Goal: Task Accomplishment & Management: Manage account settings

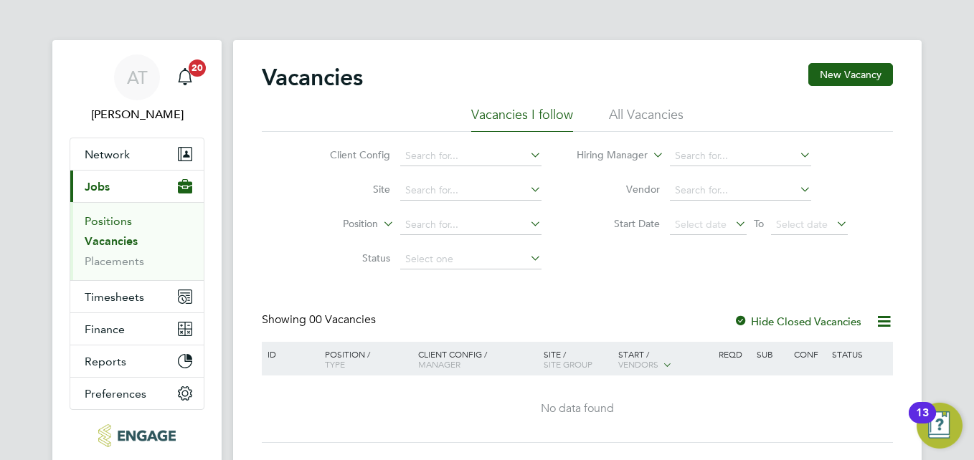
click at [112, 215] on link "Positions" at bounding box center [108, 221] width 47 height 14
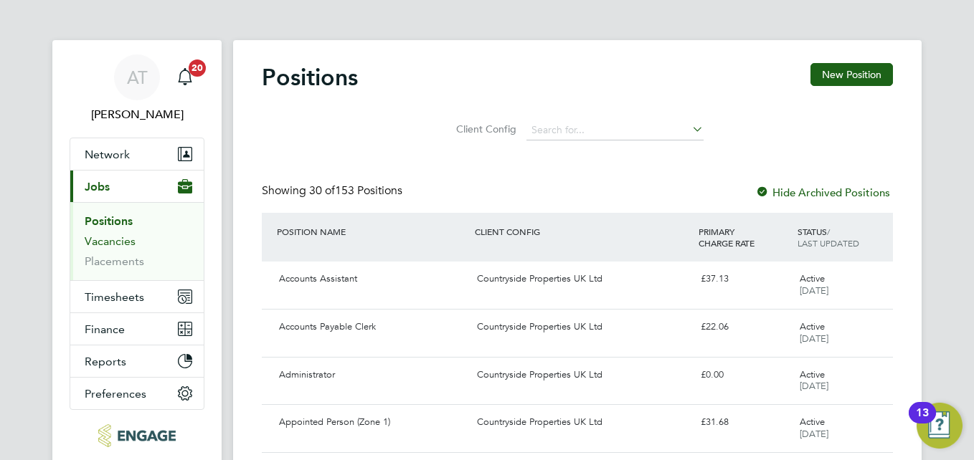
click at [121, 243] on link "Vacancies" at bounding box center [110, 242] width 51 height 14
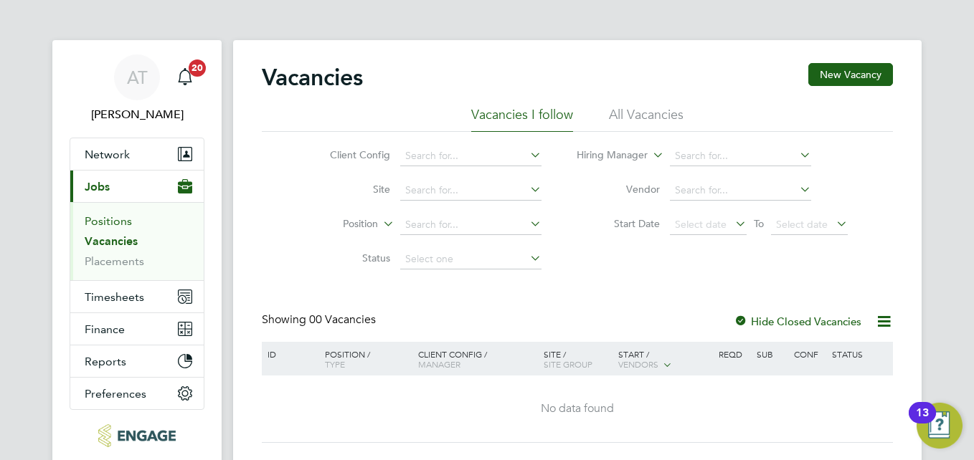
click at [115, 226] on link "Positions" at bounding box center [108, 221] width 47 height 14
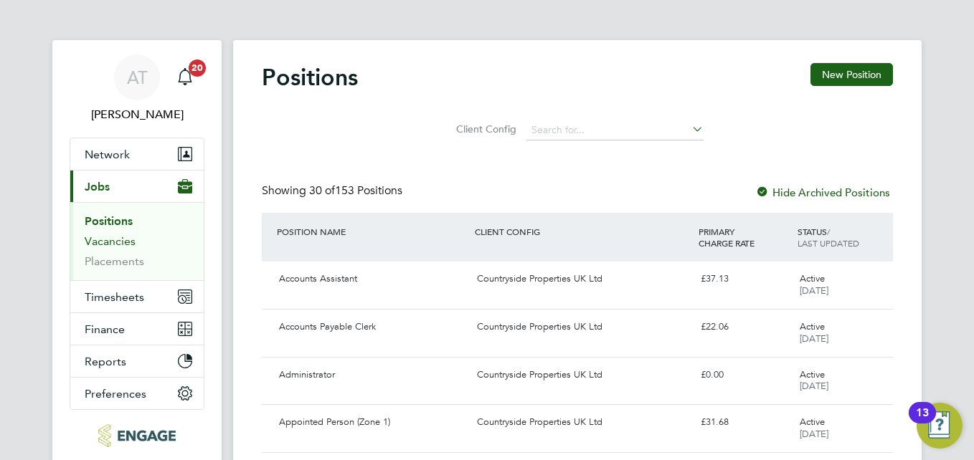
click at [113, 240] on link "Vacancies" at bounding box center [110, 242] width 51 height 14
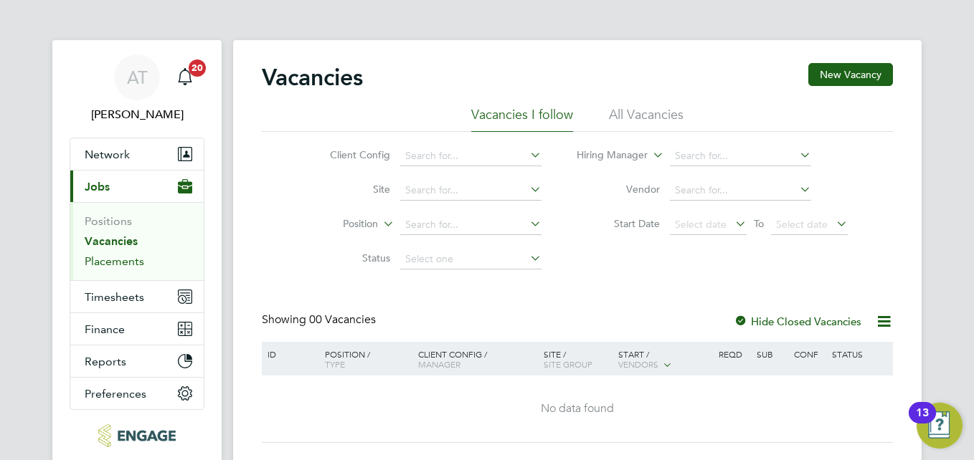
click at [120, 256] on link "Placements" at bounding box center [115, 262] width 60 height 14
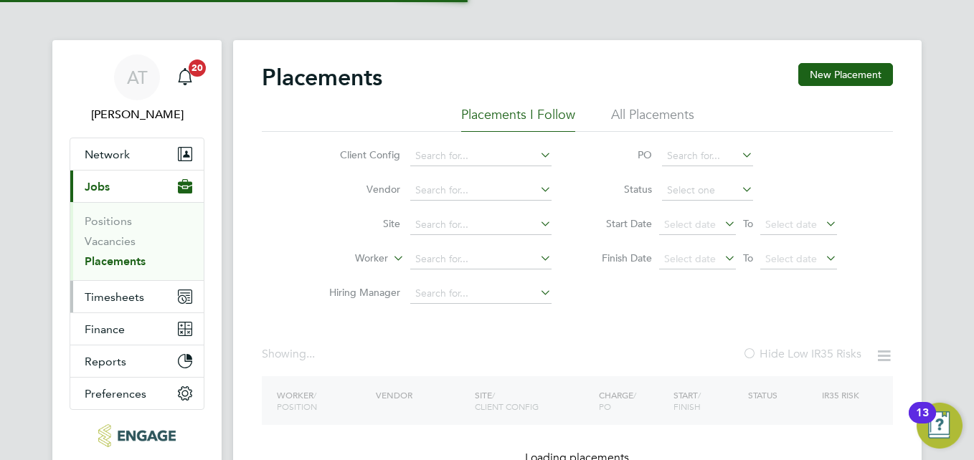
click at [128, 293] on span "Timesheets" at bounding box center [115, 297] width 60 height 14
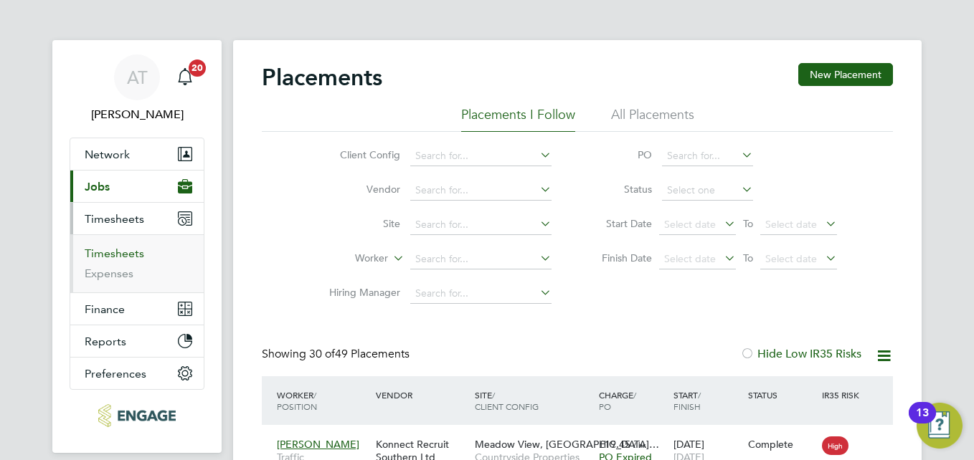
click at [119, 254] on link "Timesheets" at bounding box center [115, 254] width 60 height 14
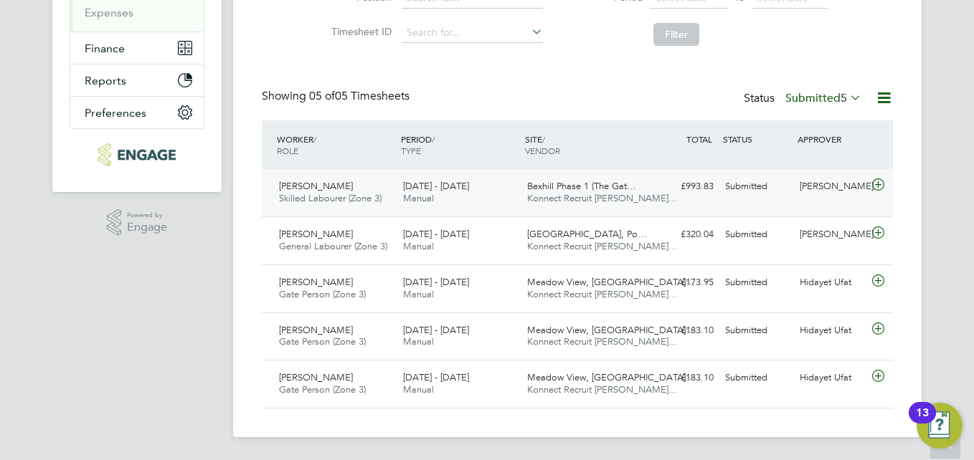
click at [330, 202] on span "Skilled Labourer (Zone 3)" at bounding box center [330, 198] width 103 height 12
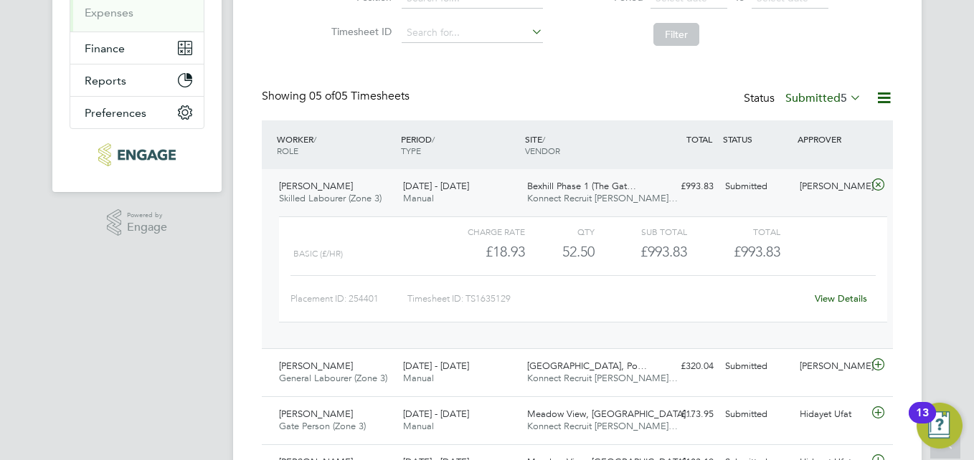
click at [836, 294] on link "View Details" at bounding box center [841, 299] width 52 height 12
click at [800, 59] on div "Timesheets New Timesheet Timesheets I Follow All Timesheets Client Config Vendo…" at bounding box center [577, 171] width 631 height 739
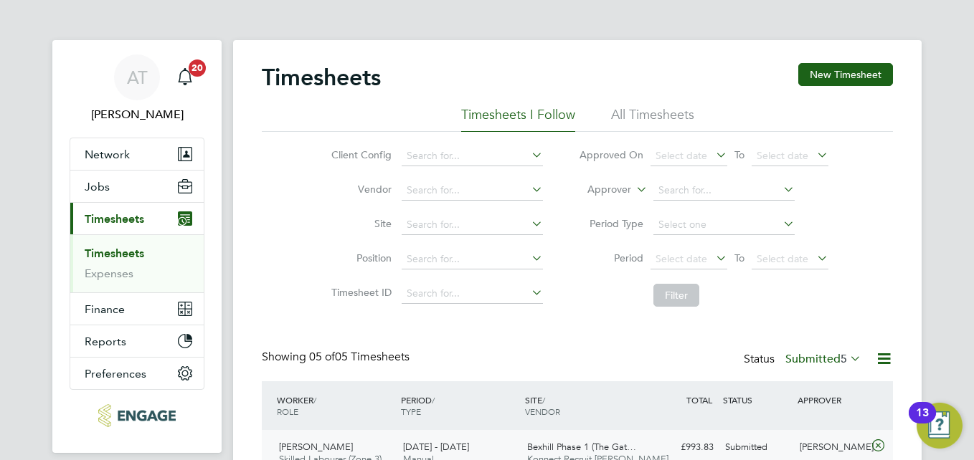
click at [129, 220] on span "Timesheets" at bounding box center [115, 219] width 60 height 14
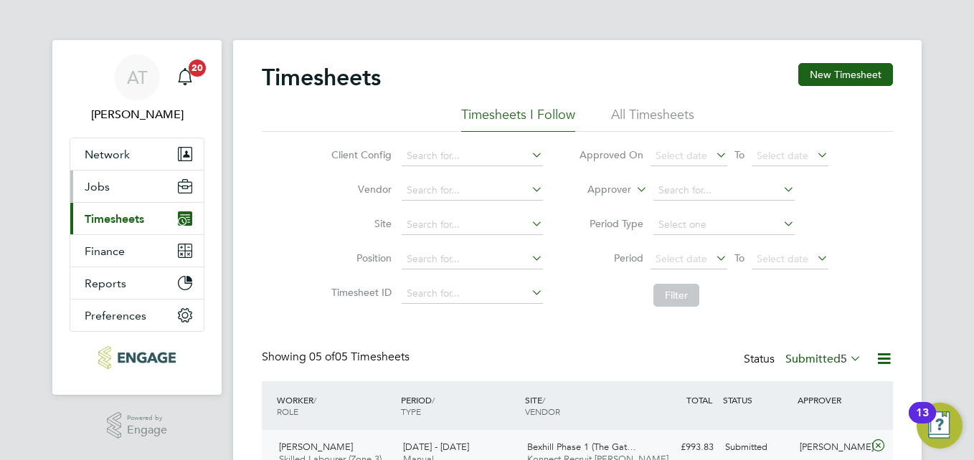
click at [124, 186] on button "Jobs" at bounding box center [136, 187] width 133 height 32
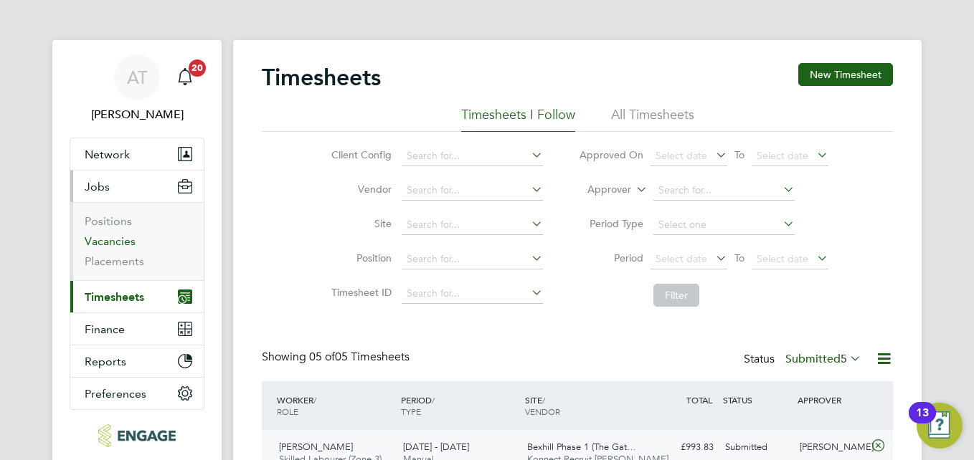
click at [120, 237] on link "Vacancies" at bounding box center [110, 242] width 51 height 14
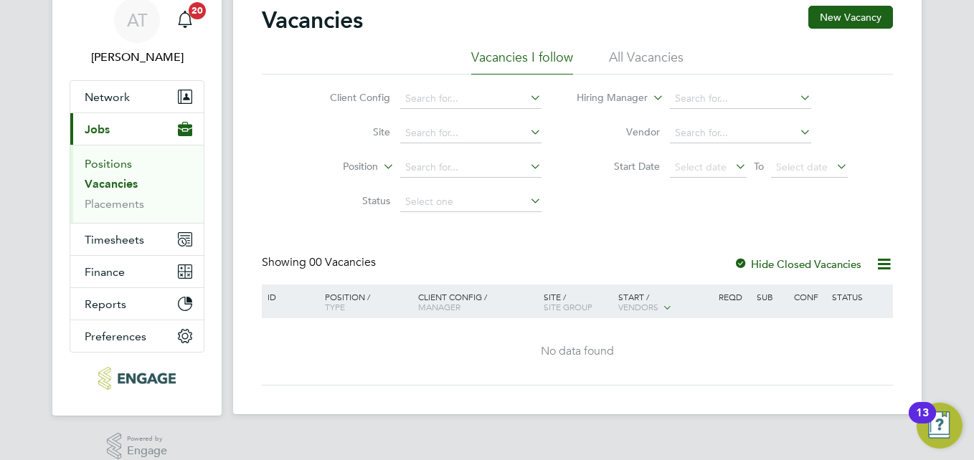
click at [115, 169] on link "Positions" at bounding box center [108, 164] width 47 height 14
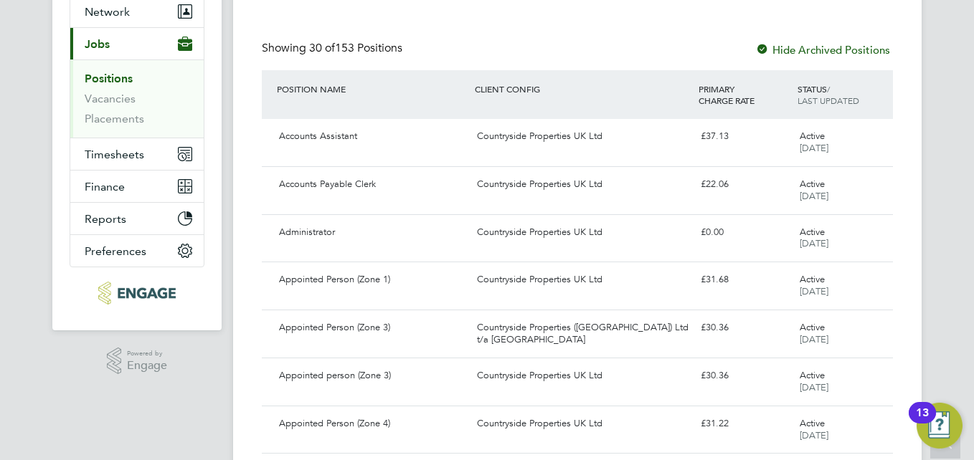
scroll to position [143, 0]
click at [99, 97] on link "Vacancies" at bounding box center [110, 98] width 51 height 14
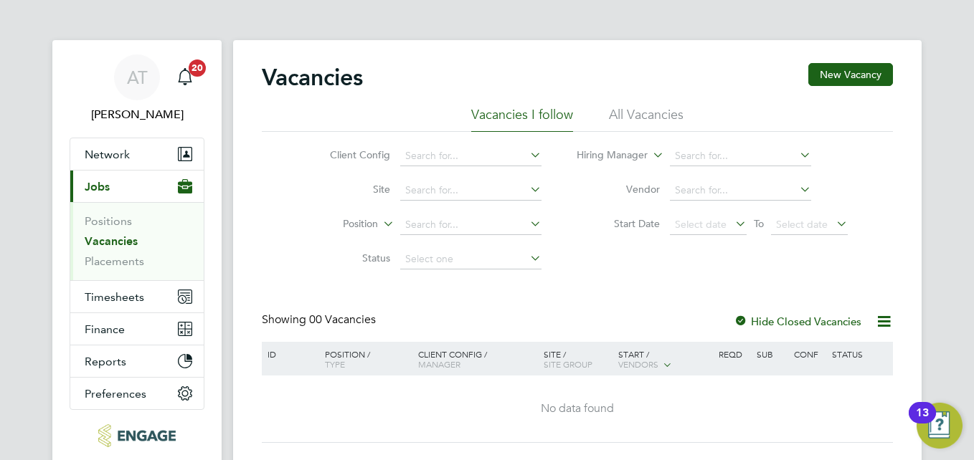
click at [776, 321] on label "Hide Closed Vacancies" at bounding box center [798, 322] width 128 height 14
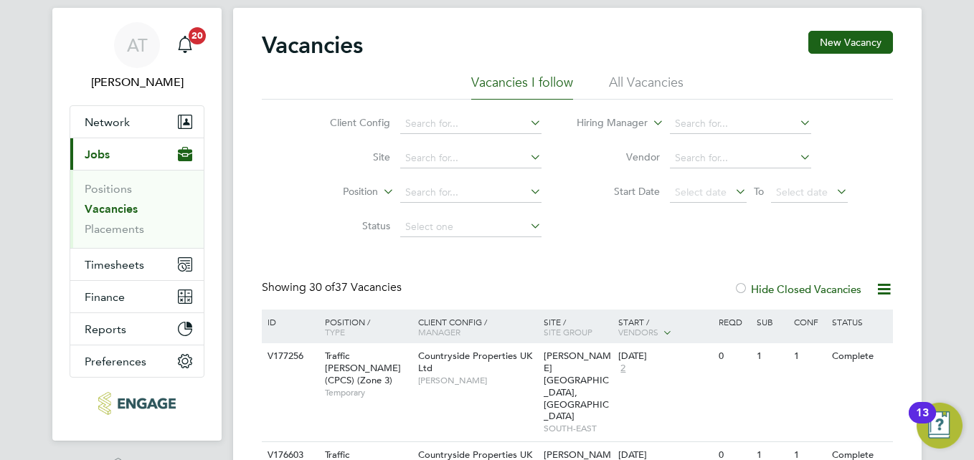
scroll to position [29, 0]
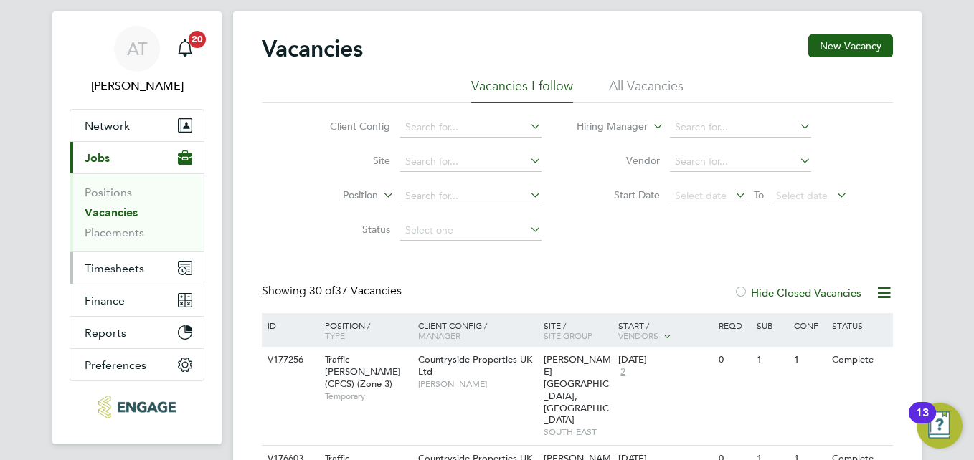
click at [125, 273] on span "Timesheets" at bounding box center [115, 269] width 60 height 14
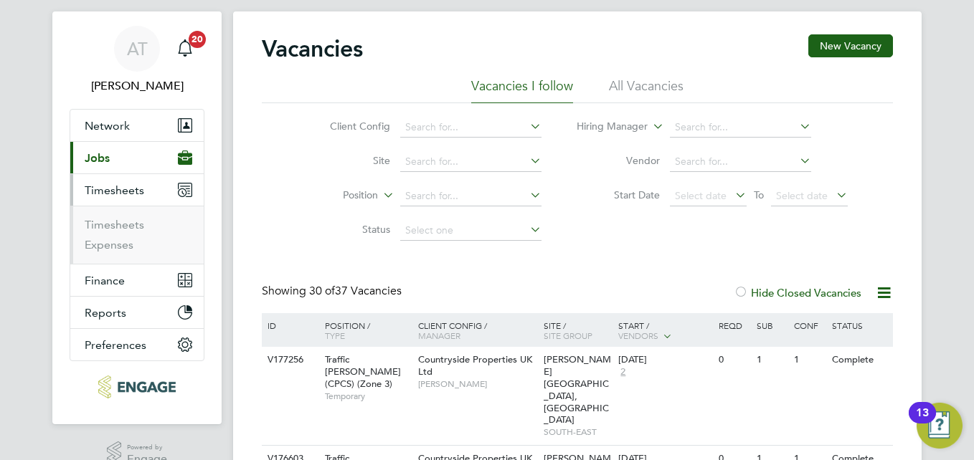
click at [126, 232] on li "Timesheets" at bounding box center [139, 228] width 108 height 20
click at [123, 230] on link "Timesheets" at bounding box center [115, 225] width 60 height 14
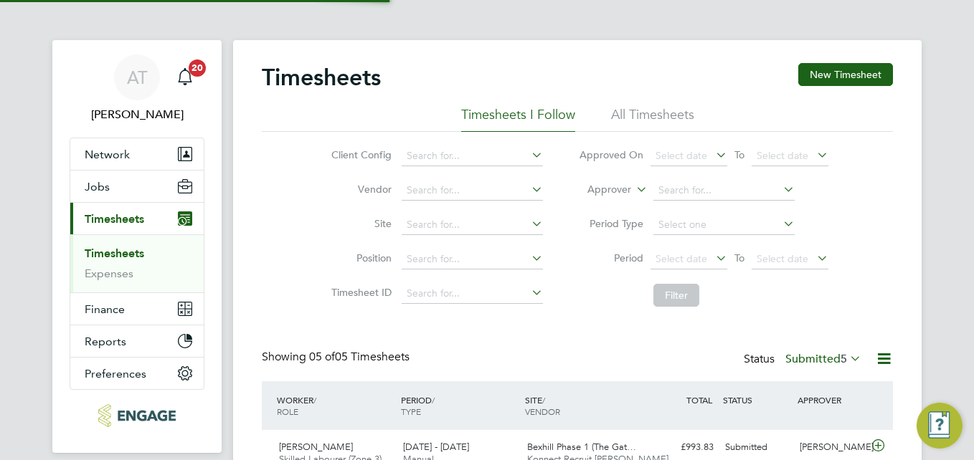
scroll to position [7, 7]
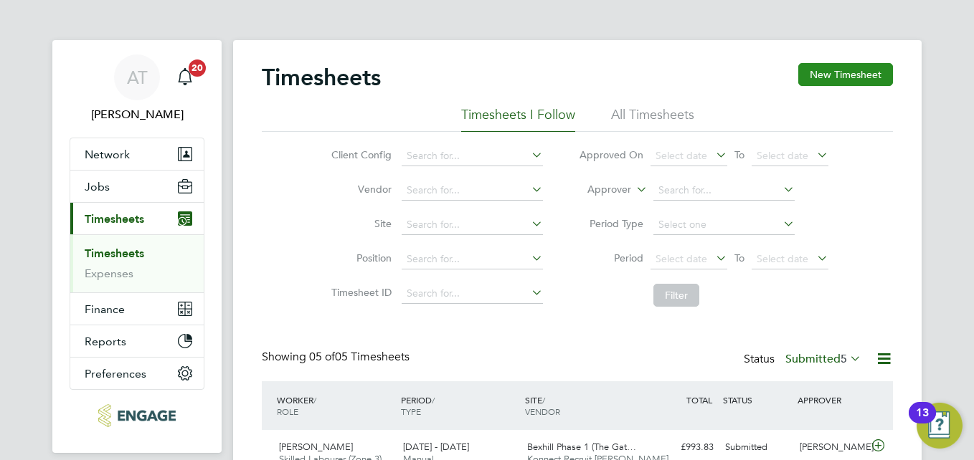
click at [842, 72] on button "New Timesheet" at bounding box center [845, 74] width 95 height 23
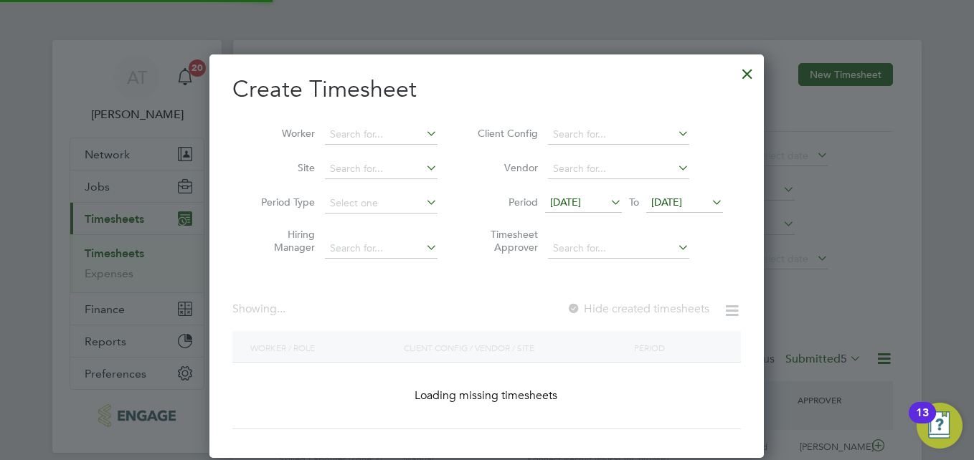
scroll to position [879, 555]
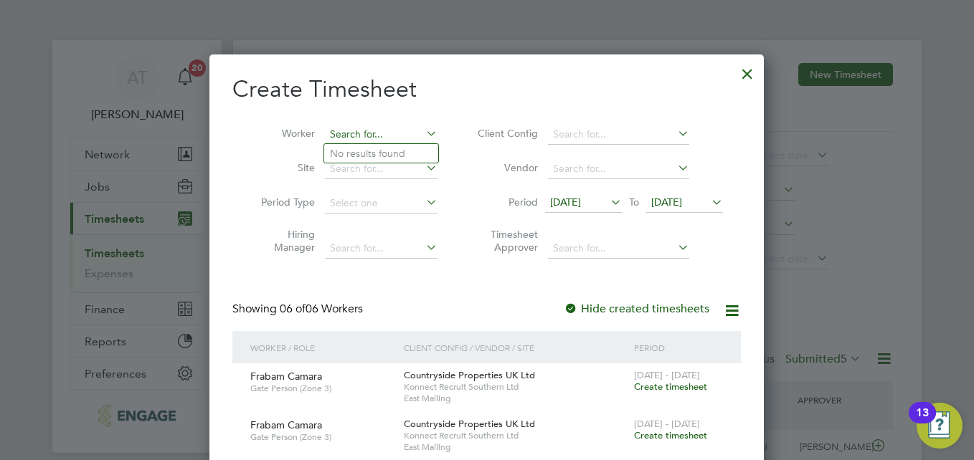
click at [386, 135] on input at bounding box center [381, 135] width 113 height 20
click at [395, 164] on li "Mariu s Pomirleanu" at bounding box center [381, 173] width 114 height 19
type input "Marius Pomirleanu"
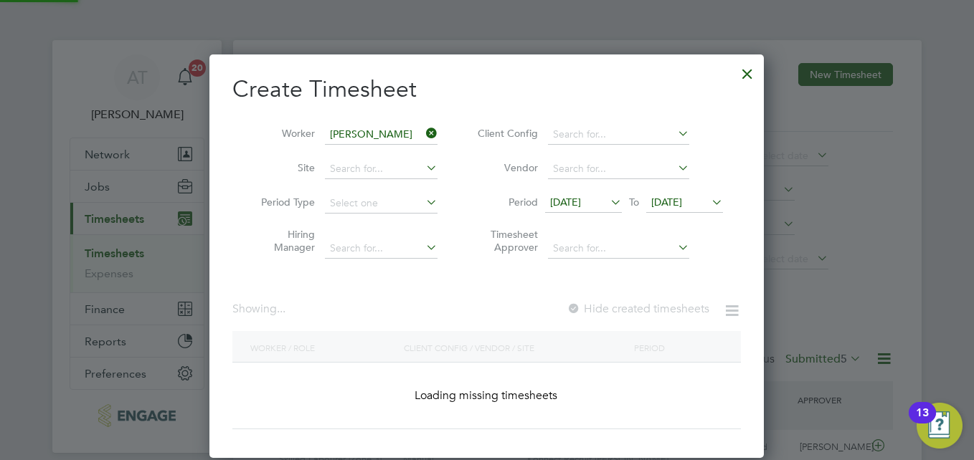
scroll to position [405, 555]
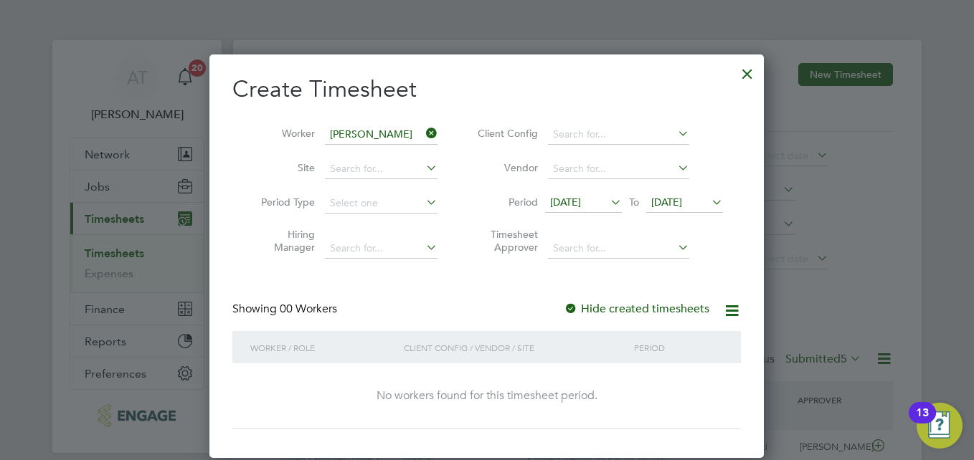
click at [682, 201] on span "19 Aug 2025" at bounding box center [666, 202] width 31 height 13
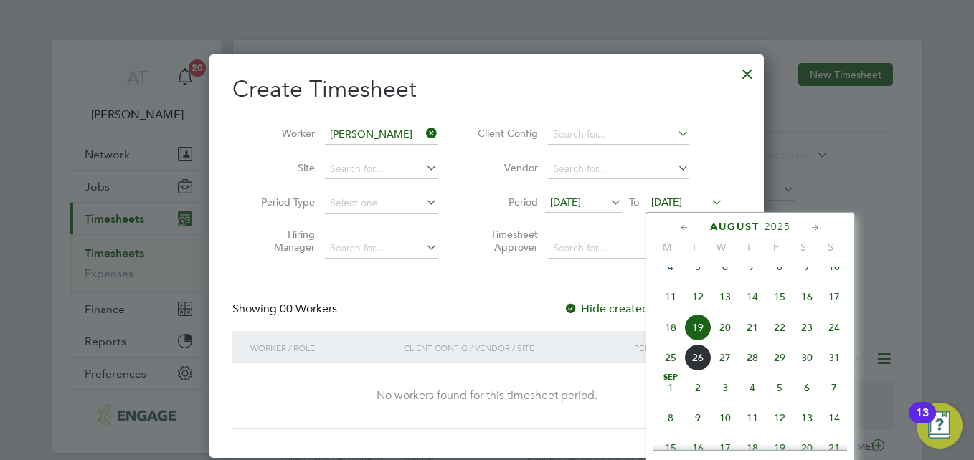
click at [827, 341] on span "24" at bounding box center [834, 327] width 27 height 27
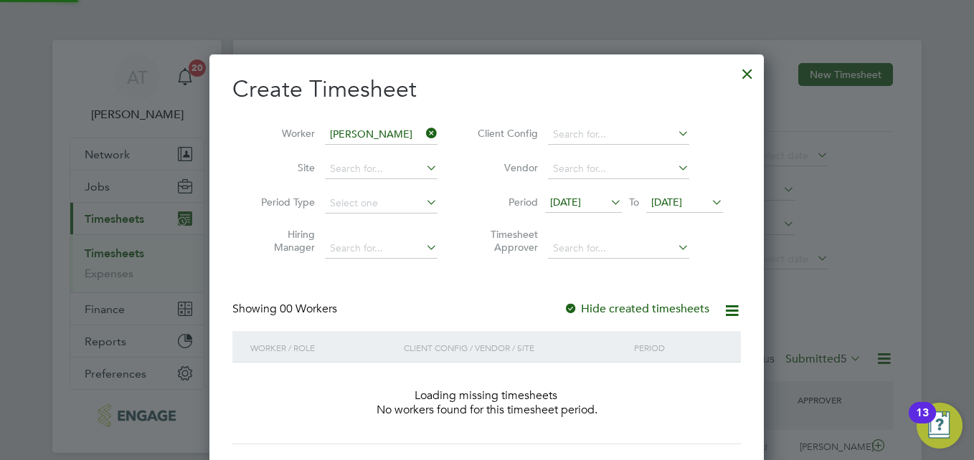
scroll to position [405, 555]
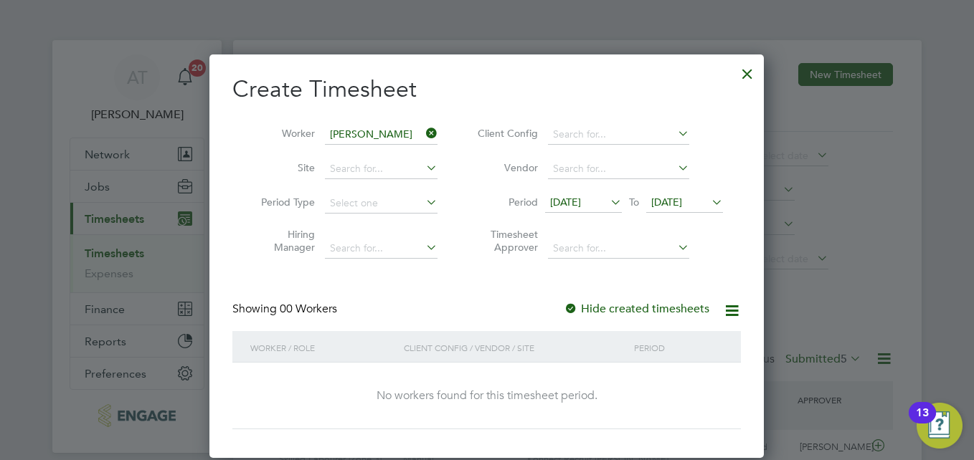
click at [611, 304] on label "Hide created timesheets" at bounding box center [637, 309] width 146 height 14
click at [570, 200] on span "12 Aug 2025" at bounding box center [565, 202] width 31 height 13
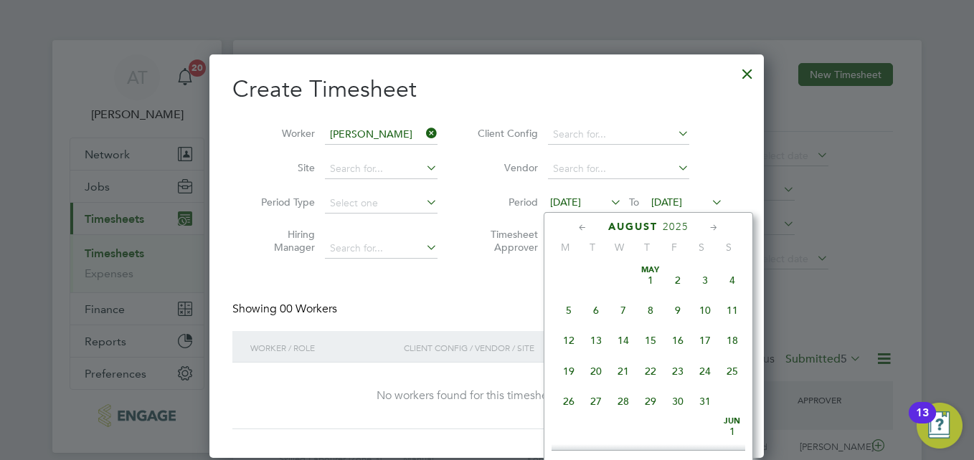
scroll to position [496, 0]
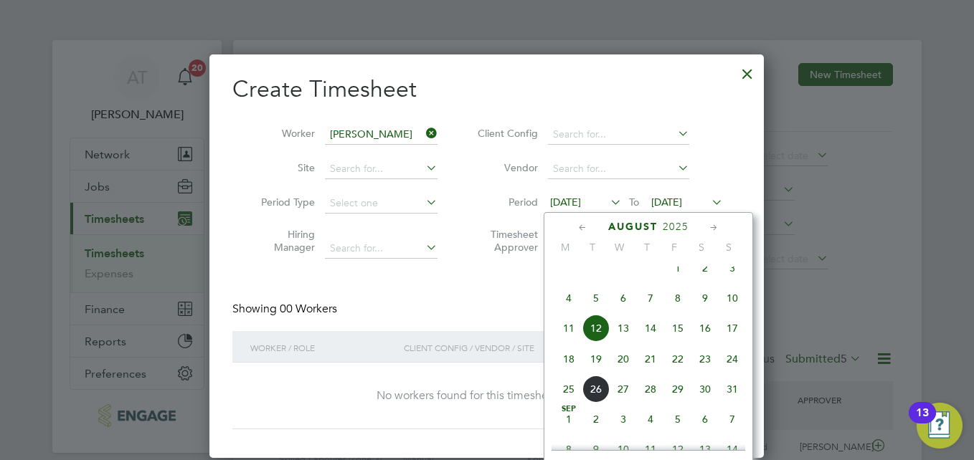
click at [557, 373] on span "18" at bounding box center [568, 359] width 27 height 27
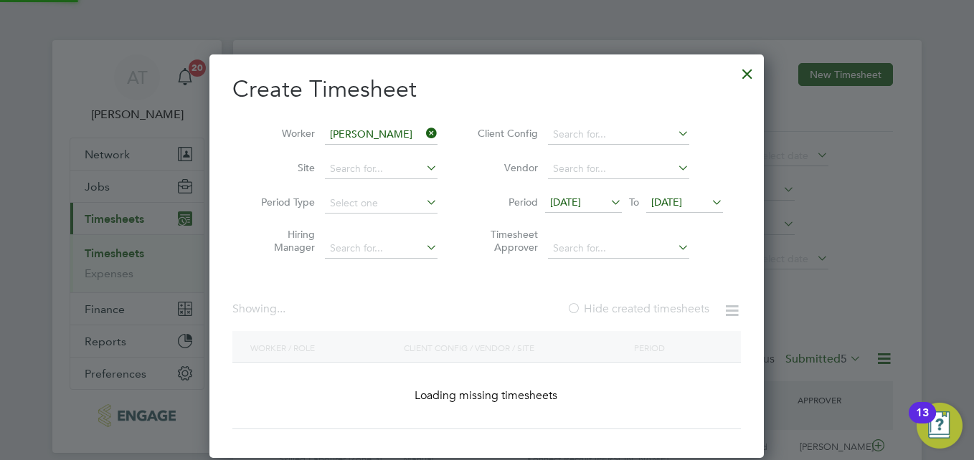
scroll to position [387, 555]
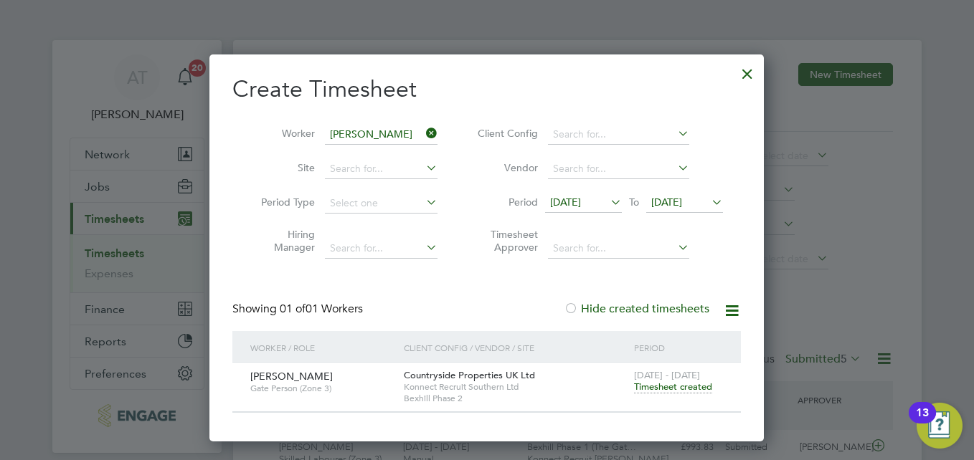
click at [671, 384] on span "Timesheet created" at bounding box center [673, 387] width 78 height 13
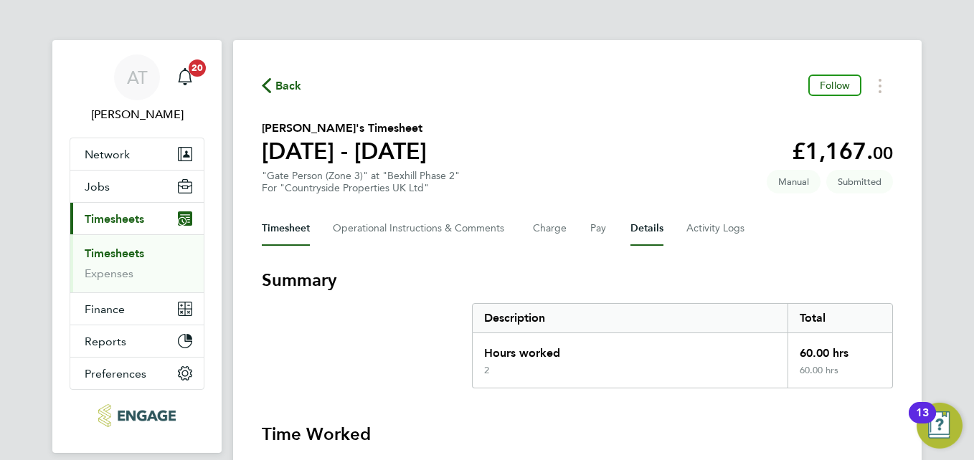
click at [638, 227] on button "Details" at bounding box center [646, 229] width 33 height 34
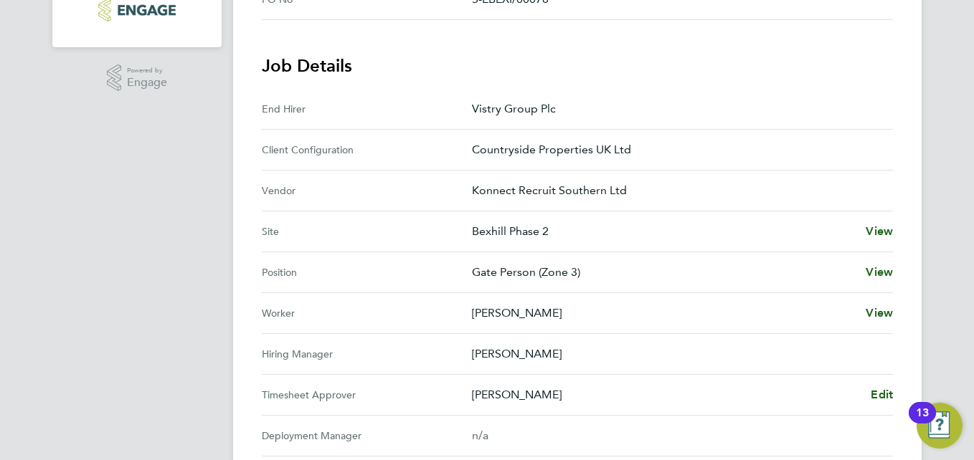
scroll to position [430, 0]
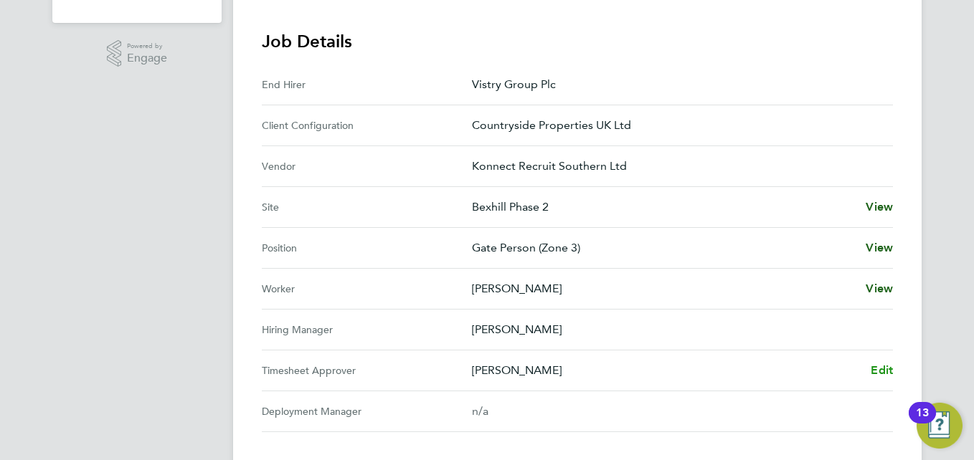
click at [882, 370] on span "Edit" at bounding box center [882, 371] width 22 height 14
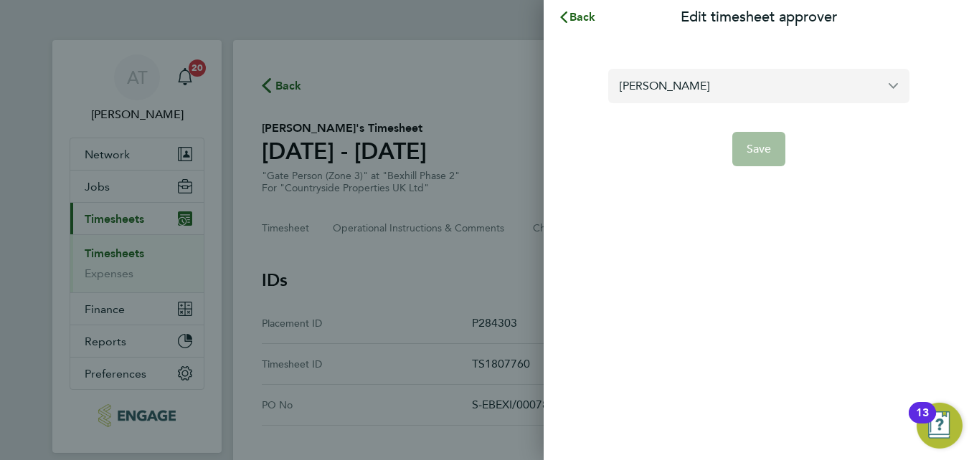
click at [720, 79] on input "Kevin Shannon" at bounding box center [758, 86] width 301 height 34
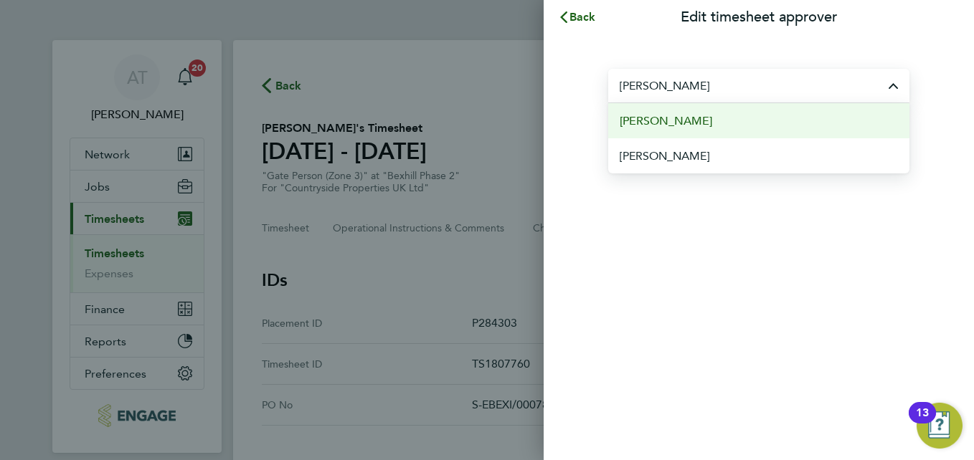
click at [722, 124] on li "John O'Neill" at bounding box center [758, 120] width 301 height 35
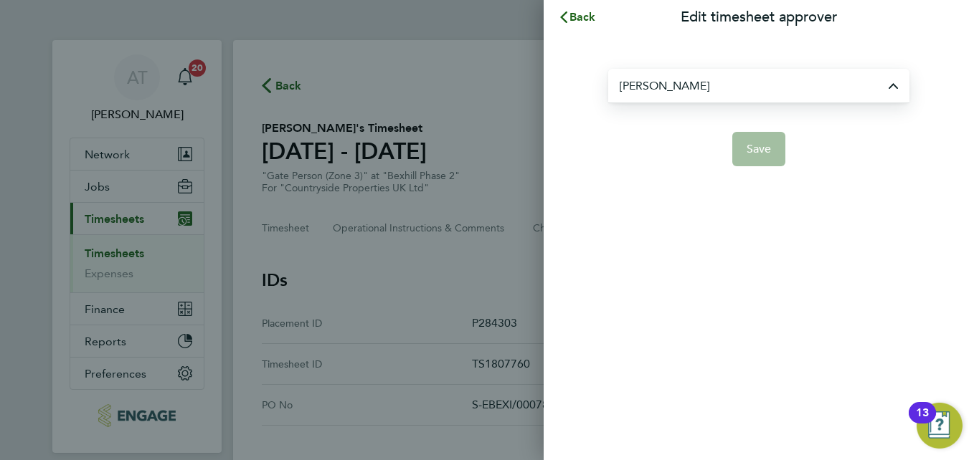
type input "John O'Neill"
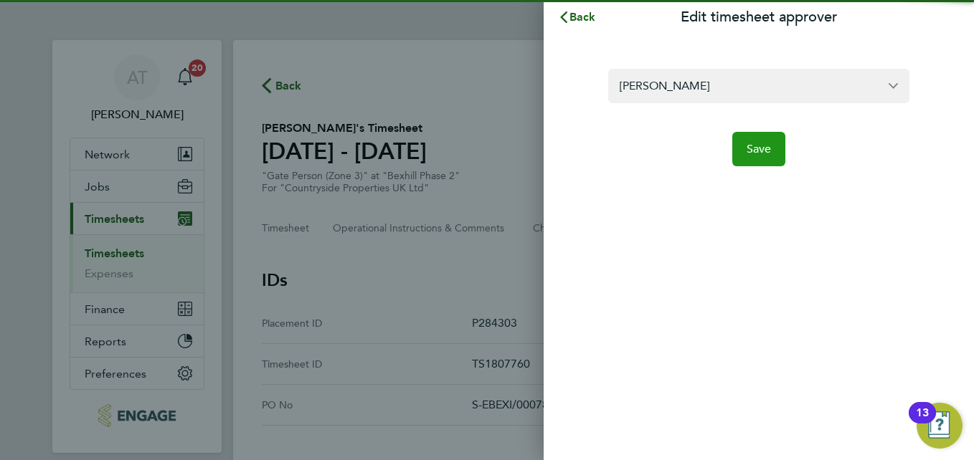
click at [767, 151] on span "Save" at bounding box center [759, 149] width 25 height 14
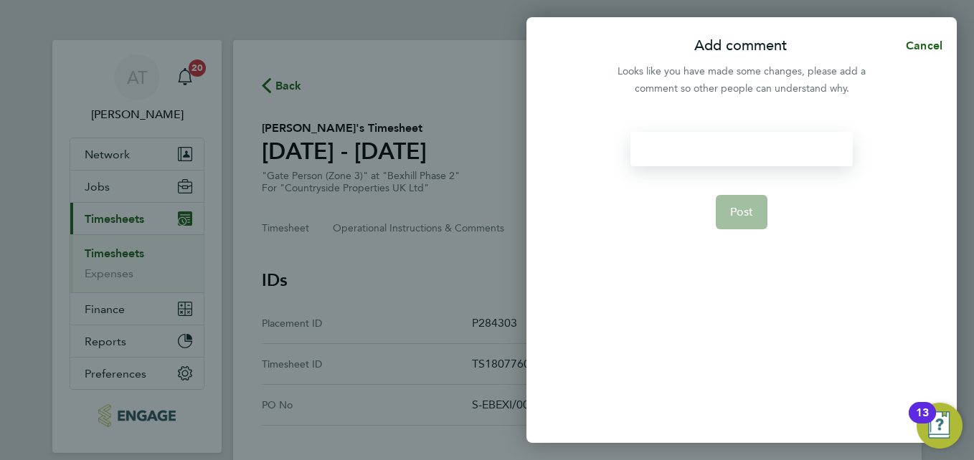
click at [733, 150] on div at bounding box center [741, 149] width 222 height 34
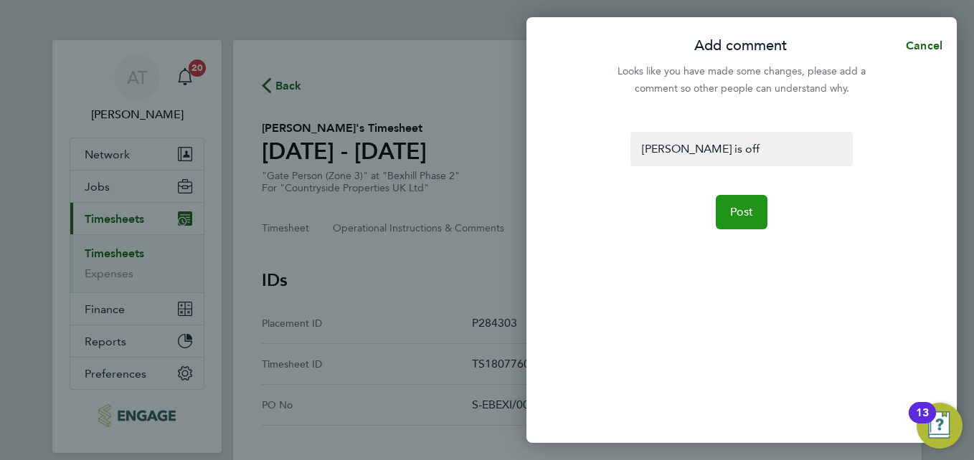
click at [747, 220] on button "Post" at bounding box center [742, 212] width 52 height 34
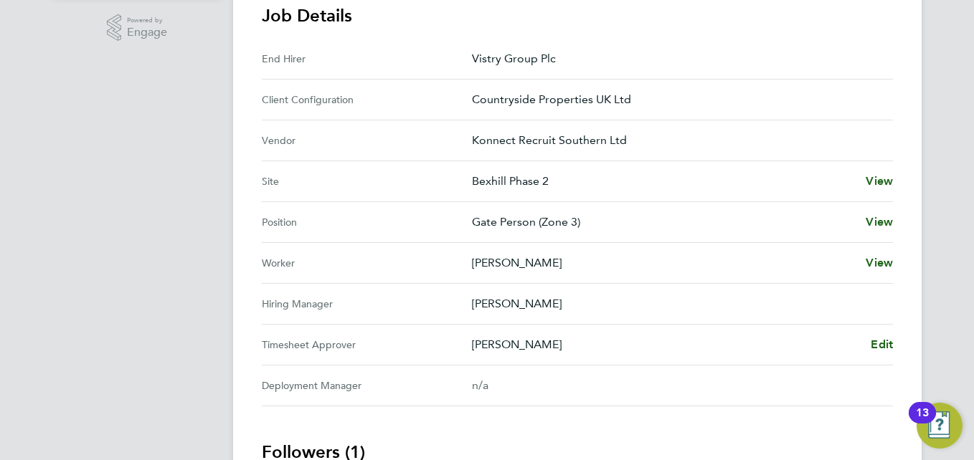
scroll to position [459, 0]
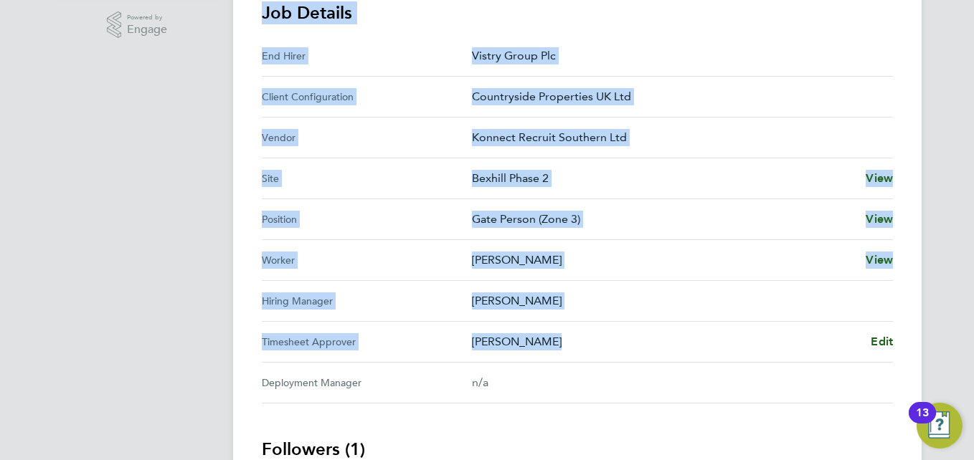
drag, startPoint x: 538, startPoint y: 341, endPoint x: 212, endPoint y: 209, distance: 351.1
click at [212, 209] on div "AT Amelia Taylor Notifications 20 Applications: Network Team Members Businesses…" at bounding box center [487, 83] width 974 height 1084
click at [212, 209] on app-navbar "AT Amelia Taylor Notifications 20 Applications: Network Team Members Businesses…" at bounding box center [136, 103] width 169 height 1044
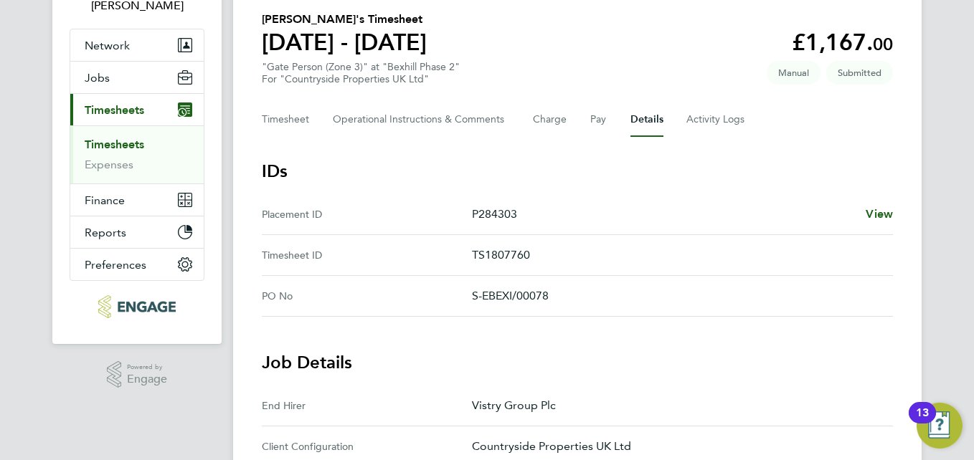
scroll to position [107, 0]
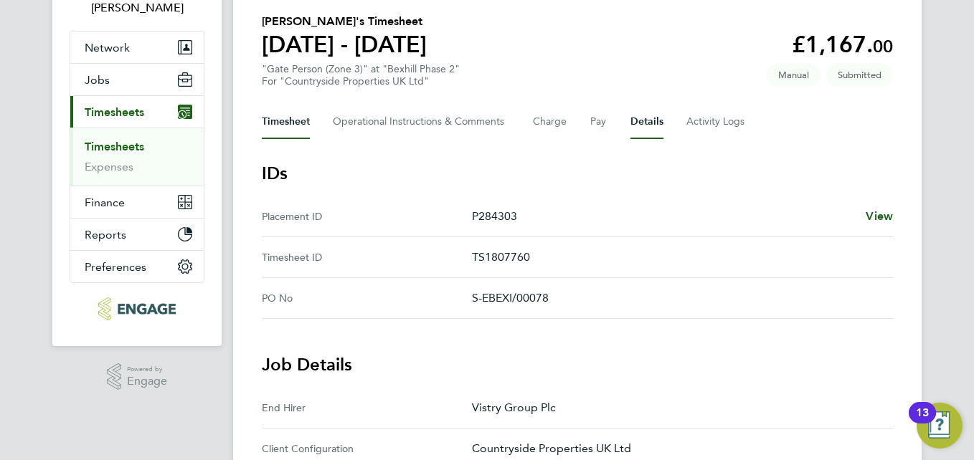
click at [279, 118] on button "Timesheet" at bounding box center [286, 122] width 48 height 34
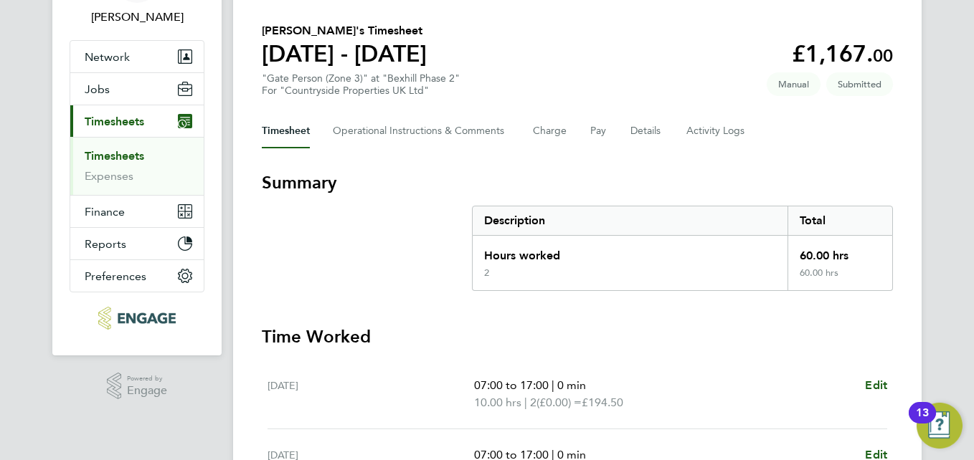
scroll to position [29, 0]
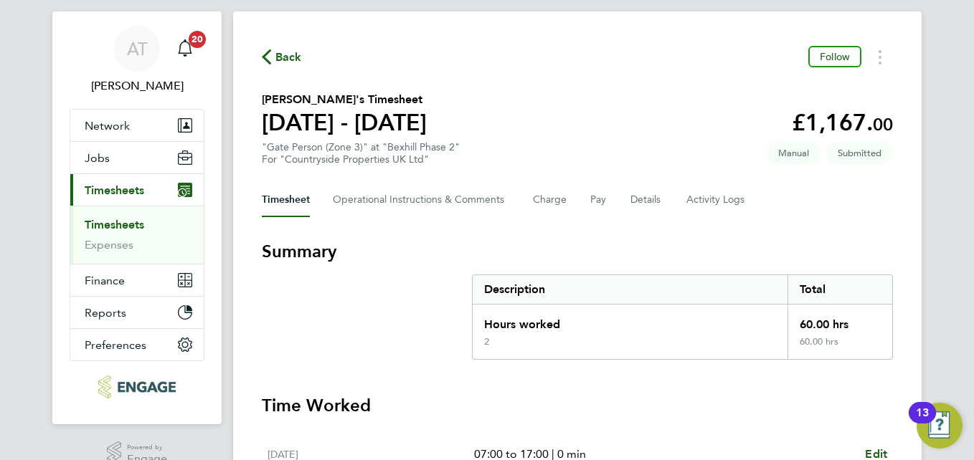
click at [585, 201] on div "Timesheet Operational Instructions & Comments Charge Pay Details Activity Logs" at bounding box center [577, 200] width 631 height 34
click at [597, 201] on button "Pay" at bounding box center [598, 200] width 17 height 34
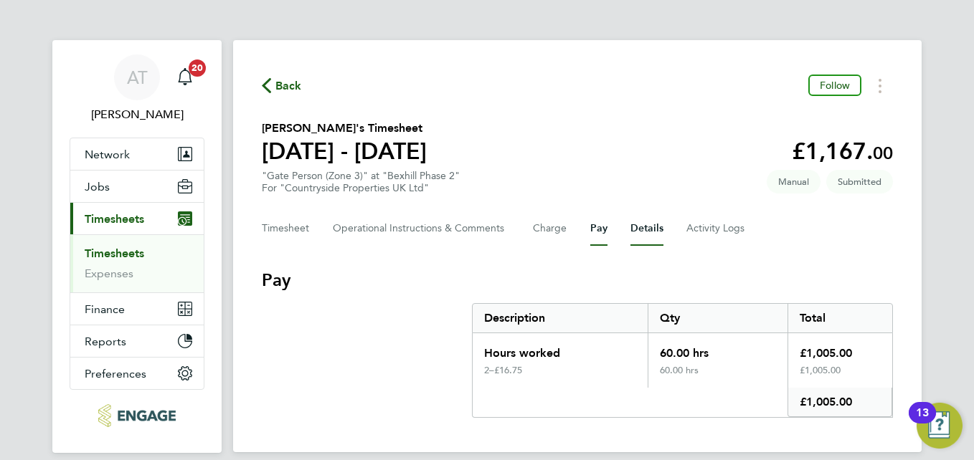
click at [641, 224] on button "Details" at bounding box center [646, 229] width 33 height 34
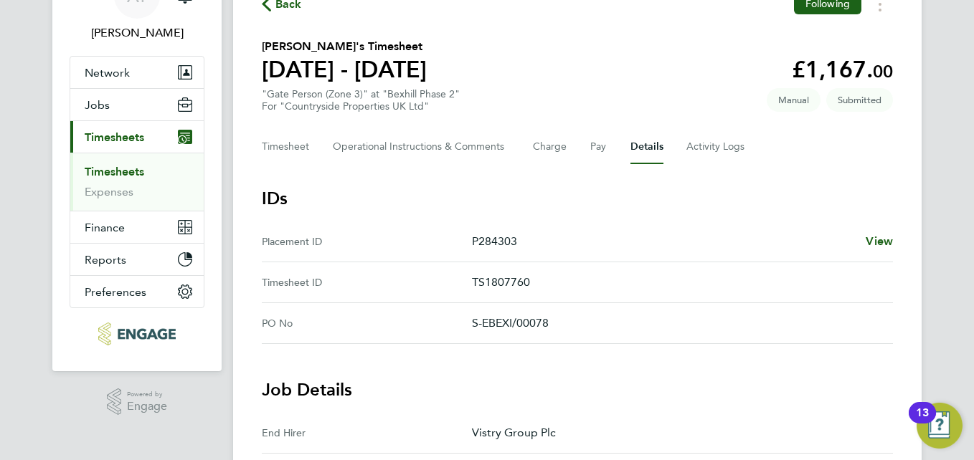
scroll to position [75, 0]
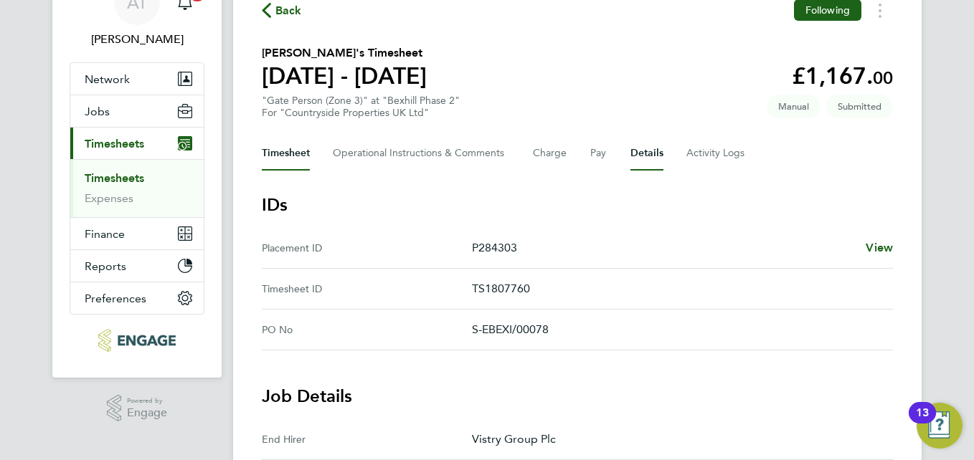
click at [295, 146] on button "Timesheet" at bounding box center [286, 153] width 48 height 34
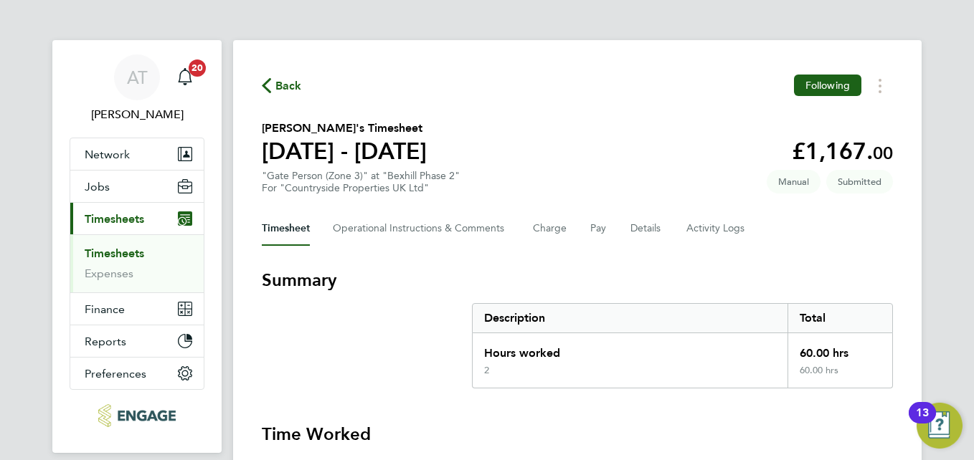
click at [275, 87] on span "Back" at bounding box center [288, 85] width 27 height 17
